Goal: Information Seeking & Learning: Learn about a topic

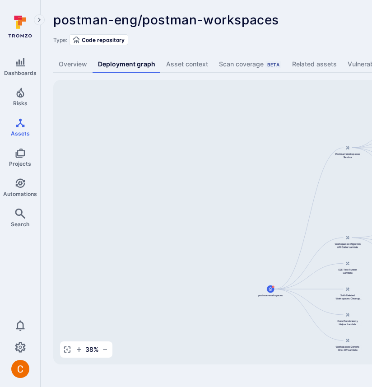
click at [354, 23] on div "postman-eng/postman-workspaces ... Show more" at bounding box center [280, 20] width 455 height 14
click at [240, 16] on span "postman-eng/postman-workspaces" at bounding box center [166, 19] width 226 height 15
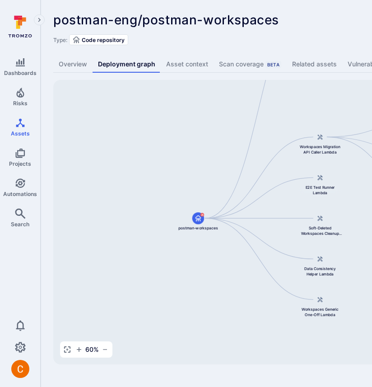
drag, startPoint x: 229, startPoint y: 279, endPoint x: 132, endPoint y: 203, distance: 123.0
click at [132, 203] on div "Postman Workspaces Service postman-workspaces Workspaces Migration API Caller L…" at bounding box center [347, 222] width 588 height 284
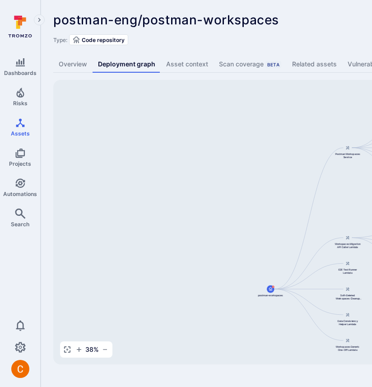
click at [222, 293] on div "Postman Workspaces Service postman-workspaces Workspaces Migration API Caller L…" at bounding box center [347, 222] width 588 height 284
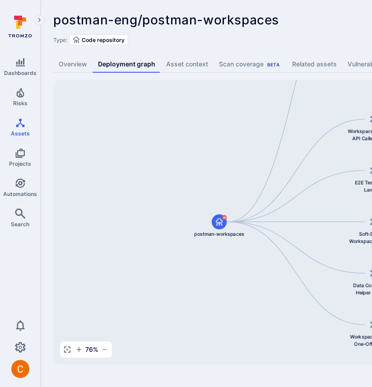
drag, startPoint x: 267, startPoint y: 309, endPoint x: 168, endPoint y: 246, distance: 116.6
click at [168, 246] on div "Postman Workspaces Service postman-workspaces Workspaces Migration API Caller L…" at bounding box center [347, 222] width 588 height 284
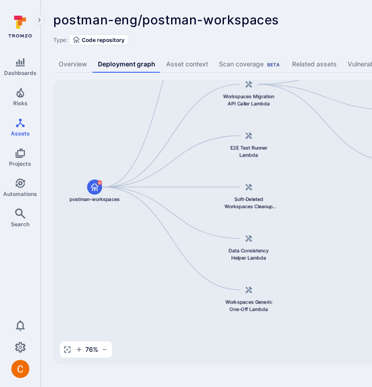
drag, startPoint x: 238, startPoint y: 171, endPoint x: 113, endPoint y: 135, distance: 130.3
click at [113, 135] on div "Postman Workspaces Service postman-workspaces Workspaces Migration API Caller L…" at bounding box center [347, 222] width 588 height 284
click at [293, 35] on div "Type: Code repository" at bounding box center [345, 39] width 584 height 11
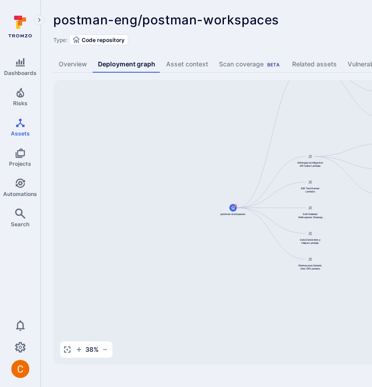
drag, startPoint x: 278, startPoint y: 243, endPoint x: 240, endPoint y: 162, distance: 89.4
click at [240, 162] on div "Postman Workspaces Service postman-workspaces Workspaces Migration API Caller L…" at bounding box center [347, 222] width 588 height 284
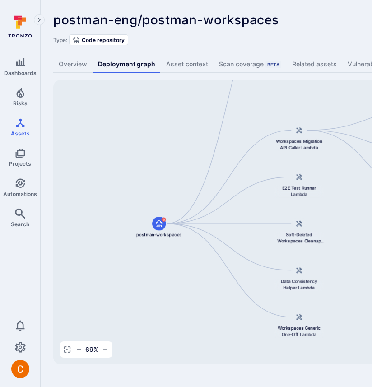
drag, startPoint x: 234, startPoint y: 173, endPoint x: 127, endPoint y: 172, distance: 106.9
click at [127, 172] on div "Postman Workspaces Service postman-workspaces Workspaces Migration API Caller L…" at bounding box center [347, 222] width 588 height 284
